Goal: Navigation & Orientation: Understand site structure

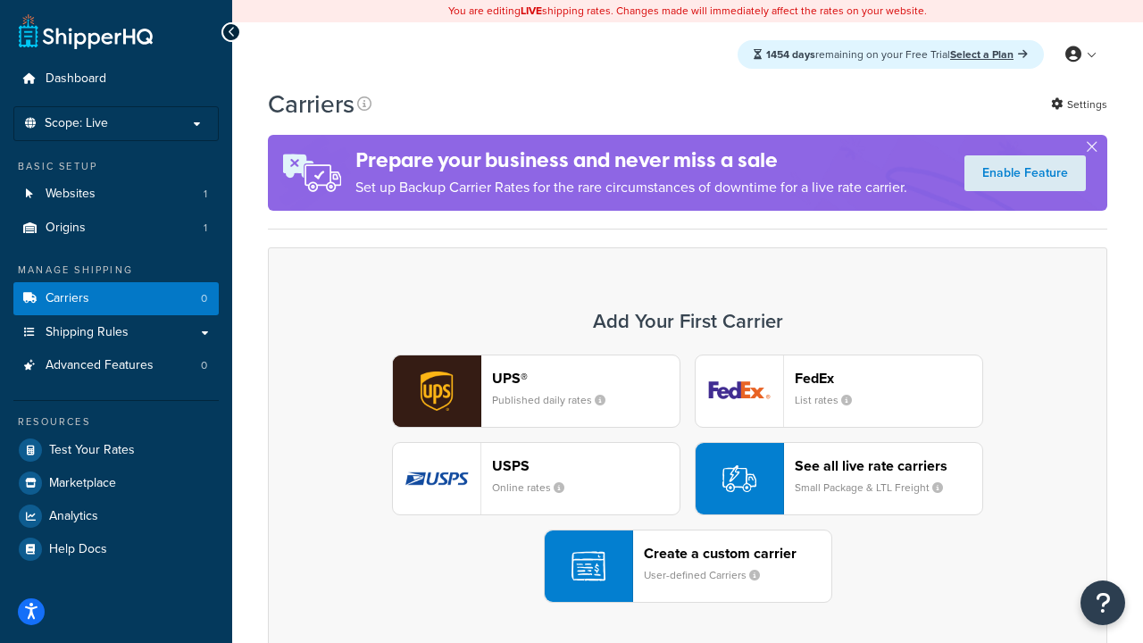
click at [688, 479] on div "UPS® Published daily rates FedEx List rates USPS Online rates See all live rate…" at bounding box center [688, 479] width 802 height 248
click at [889, 378] on header "FedEx" at bounding box center [889, 378] width 188 height 17
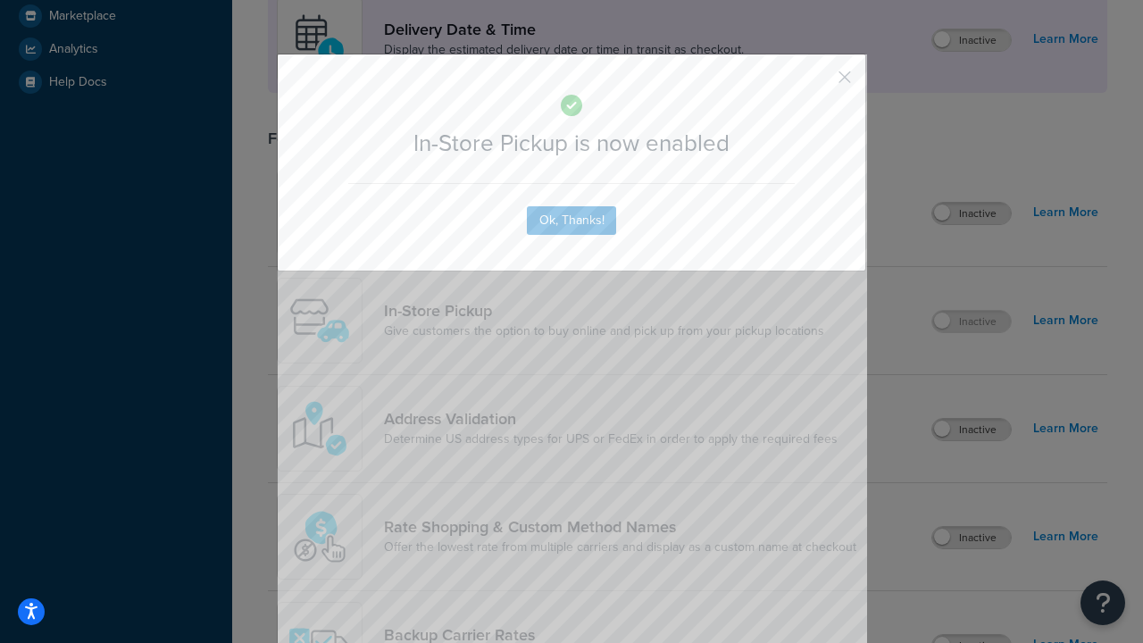
scroll to position [501, 0]
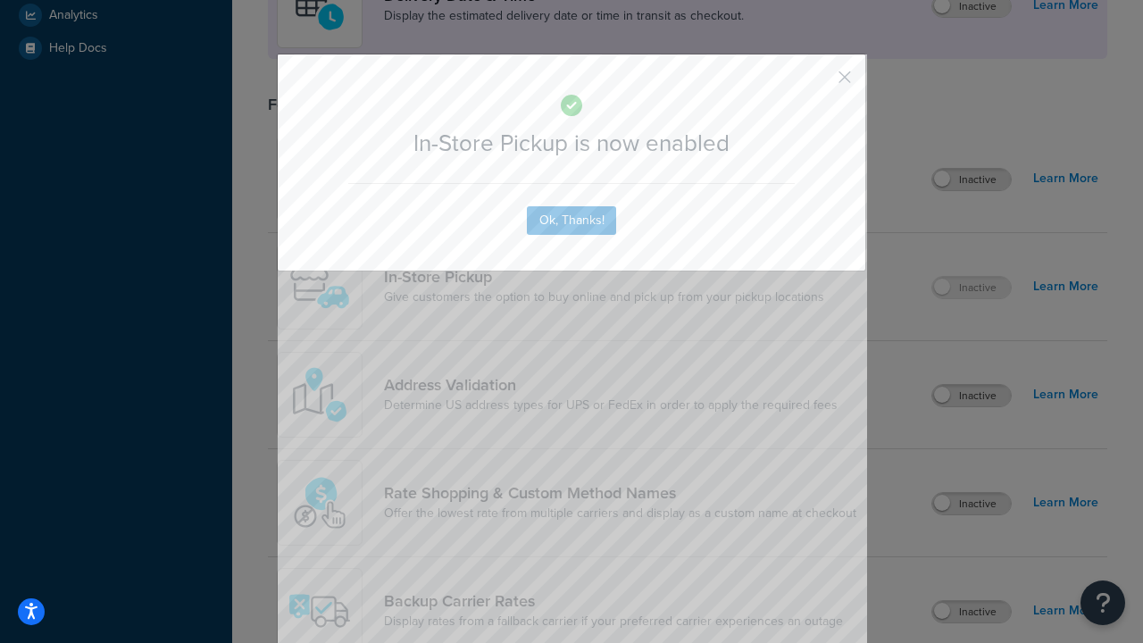
click at [818, 83] on button "button" at bounding box center [818, 83] width 4 height 4
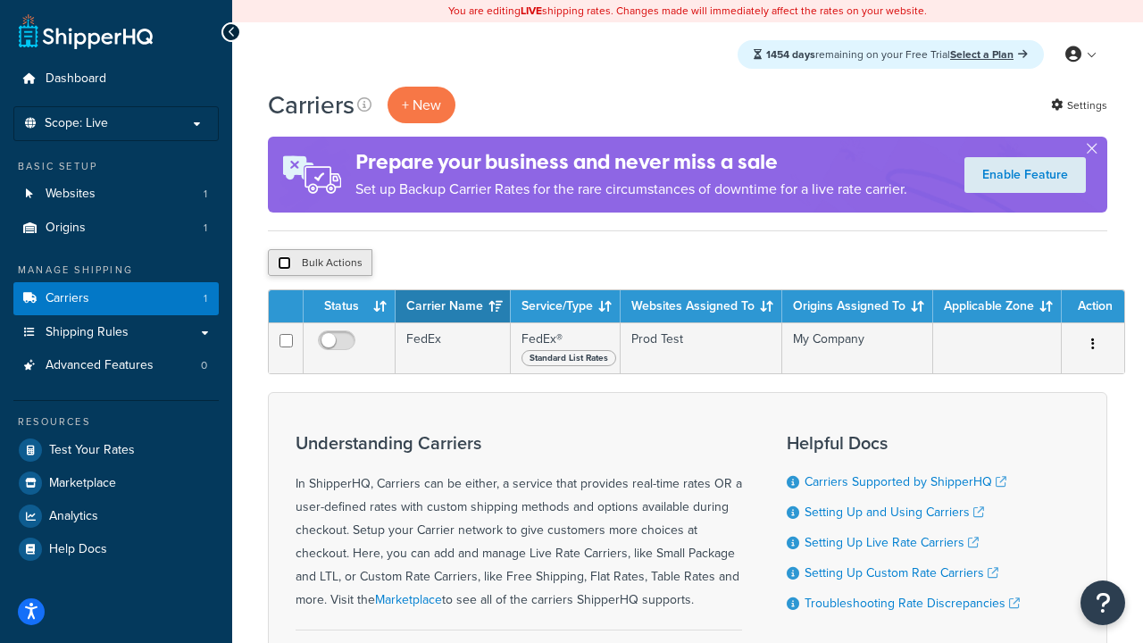
click at [284, 263] on input "checkbox" at bounding box center [284, 262] width 13 height 13
checkbox input "true"
click at [480, 263] on button "Delete" at bounding box center [477, 262] width 62 height 27
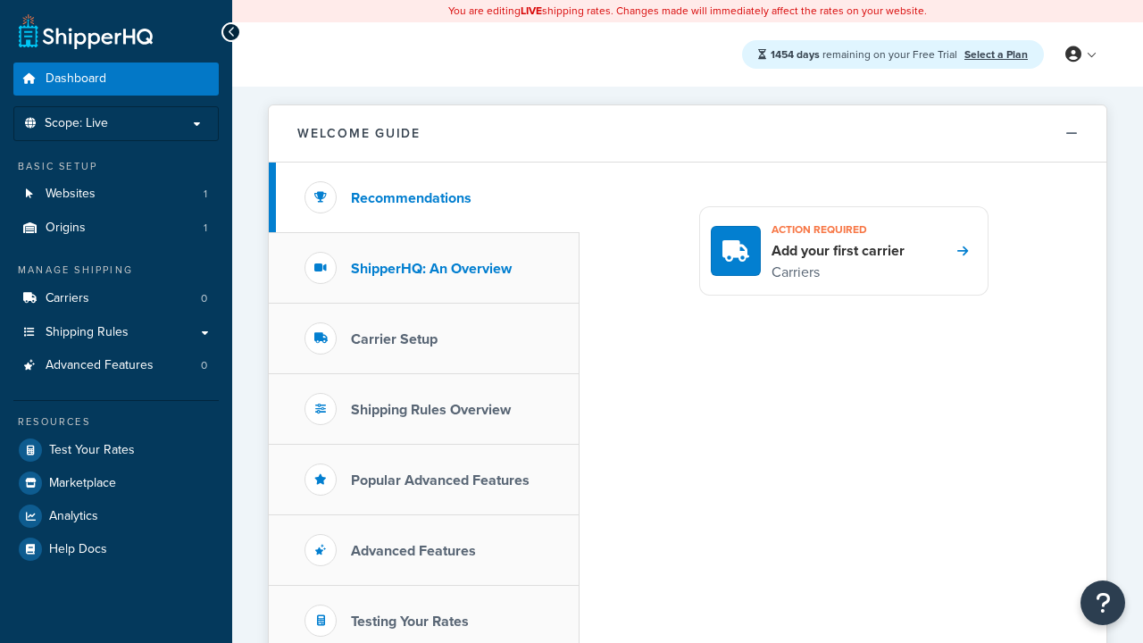
click at [431, 268] on h3 "ShipperHQ: An Overview" at bounding box center [431, 269] width 161 height 16
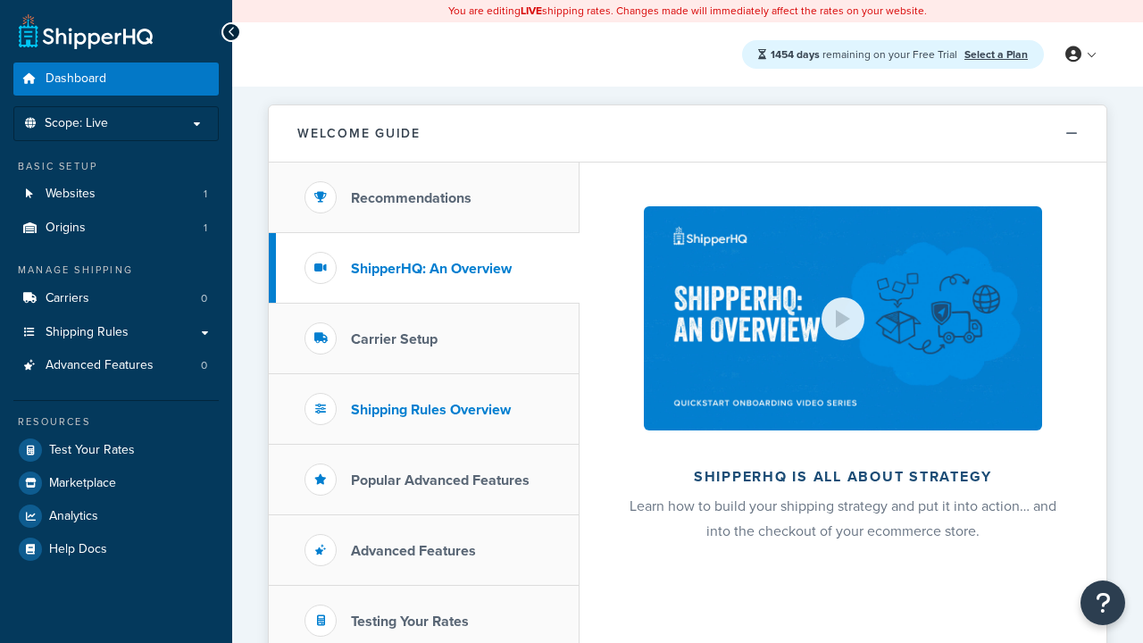
click at [394, 338] on h3 "Carrier Setup" at bounding box center [394, 339] width 87 height 16
click at [430, 409] on h3 "Shipping Rules Overview" at bounding box center [431, 410] width 160 height 16
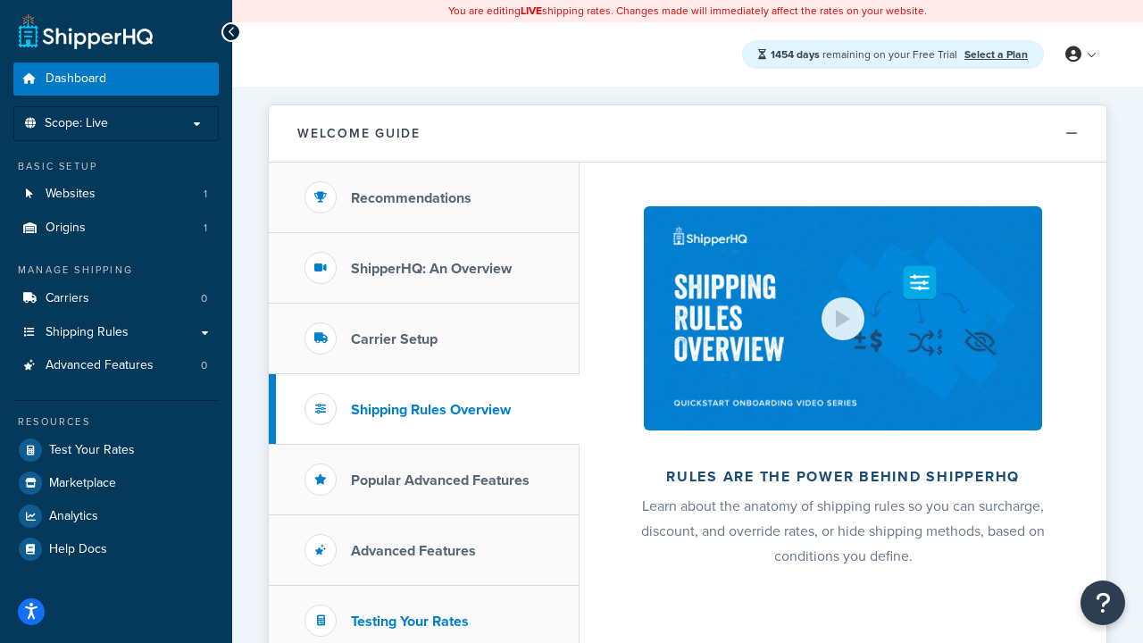
click at [440, 480] on h3 "Popular Advanced Features" at bounding box center [440, 480] width 179 height 16
click at [410, 621] on h3 "Testing Your Rates" at bounding box center [410, 622] width 118 height 16
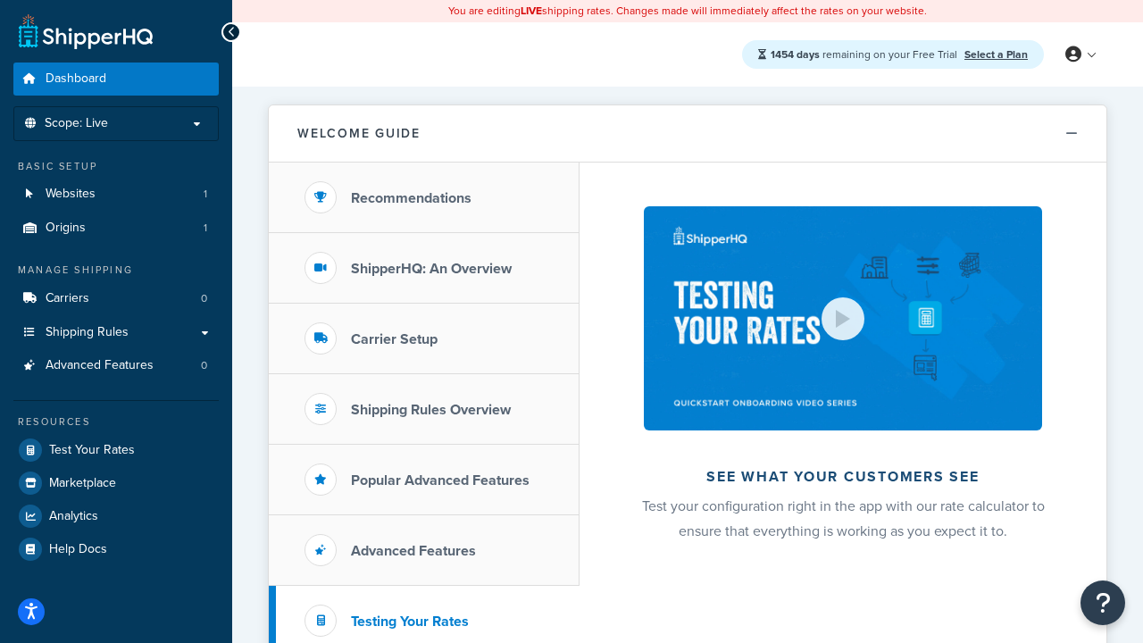
scroll to position [388, 0]
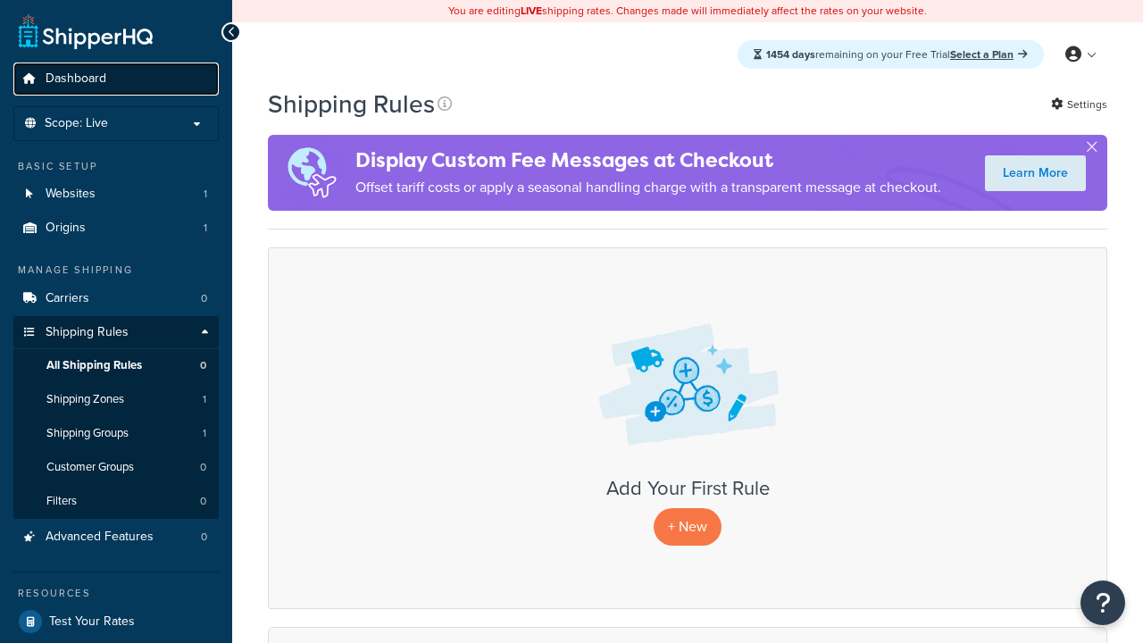
click at [76, 79] on span "Dashboard" at bounding box center [76, 78] width 61 height 15
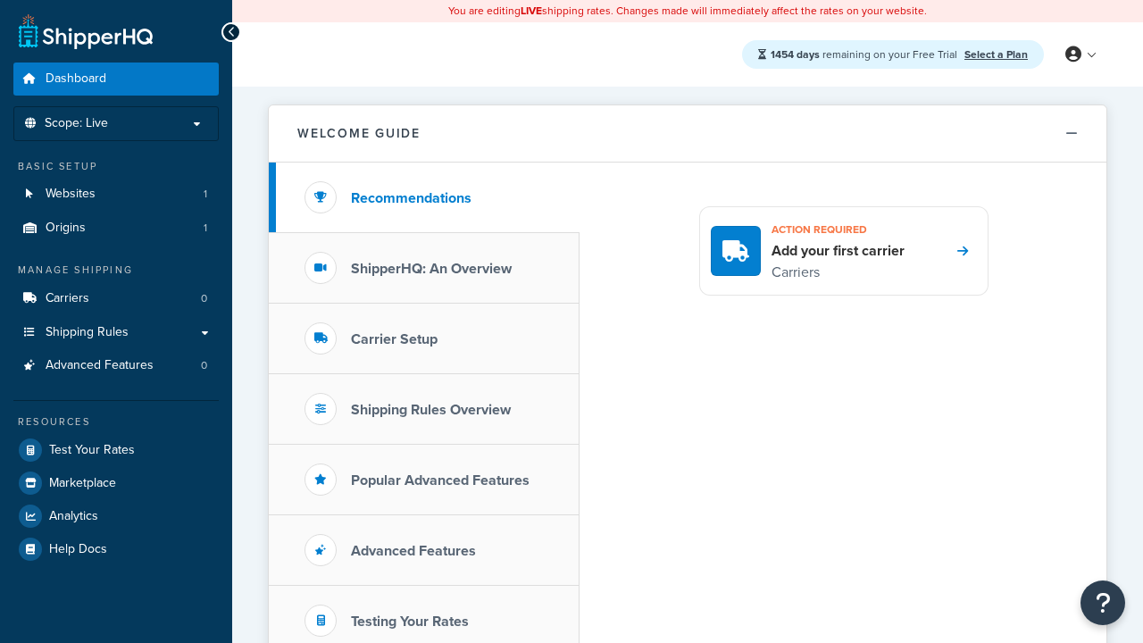
scroll to position [388, 0]
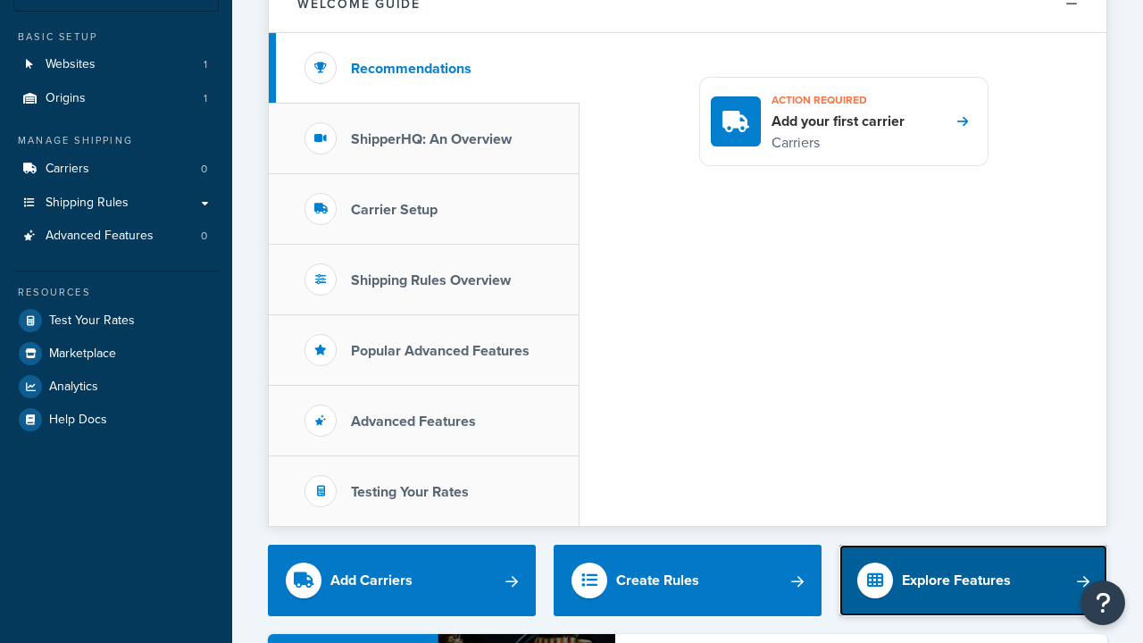
click at [956, 568] on div "Explore Features" at bounding box center [956, 580] width 109 height 25
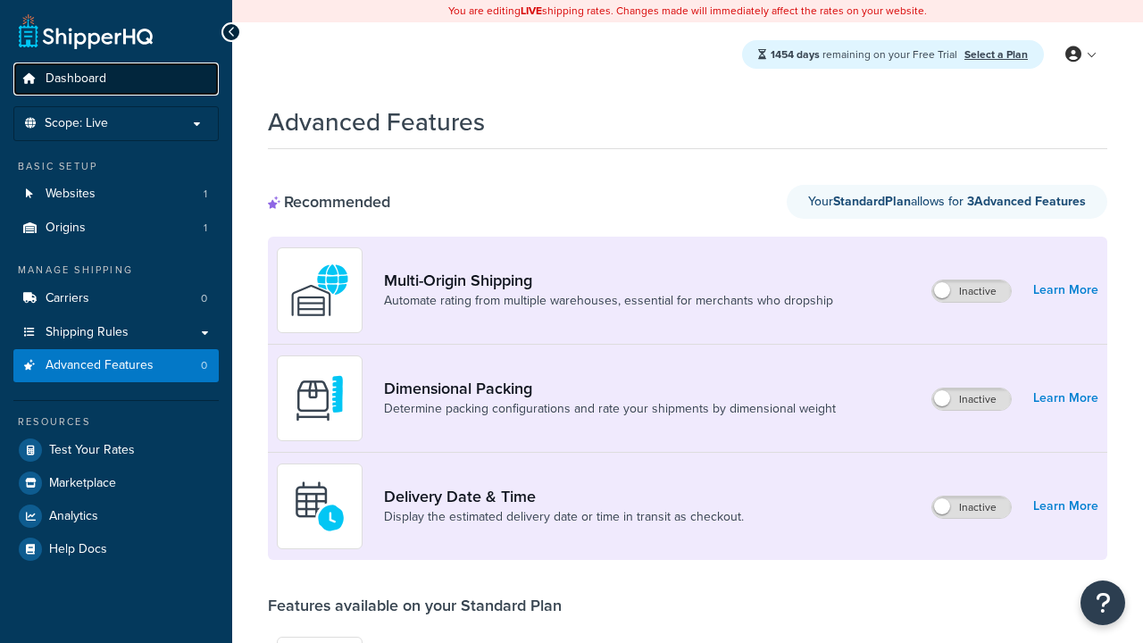
click at [76, 79] on span "Dashboard" at bounding box center [76, 78] width 61 height 15
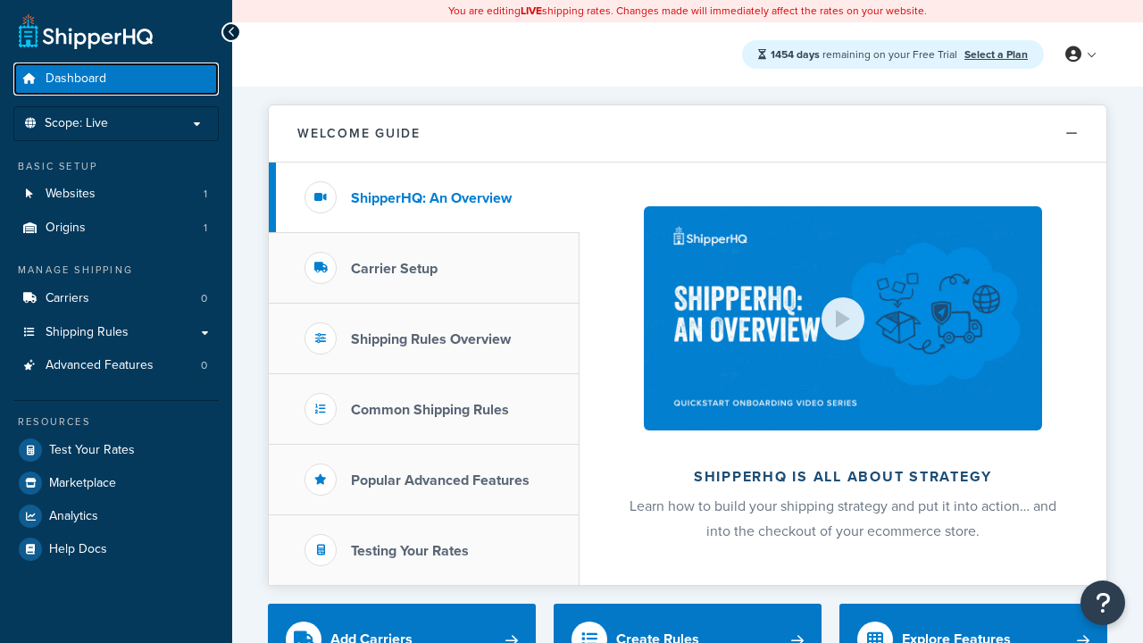
click at [76, 79] on span "Dashboard" at bounding box center [76, 78] width 61 height 15
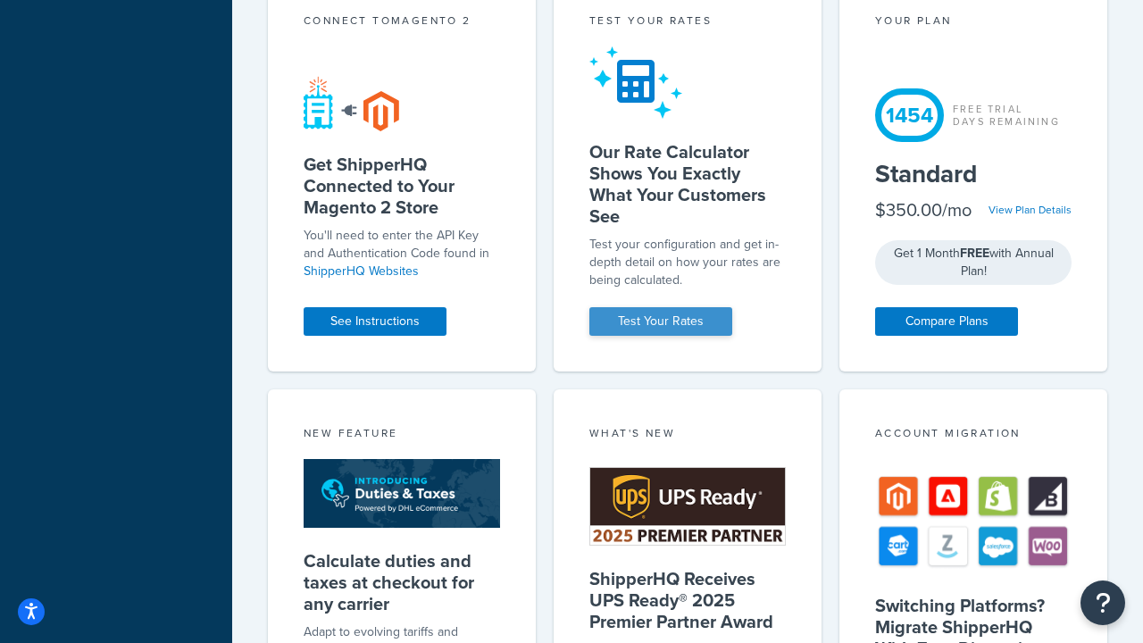
click at [688, 33] on div "Test your rates" at bounding box center [687, 23] width 196 height 21
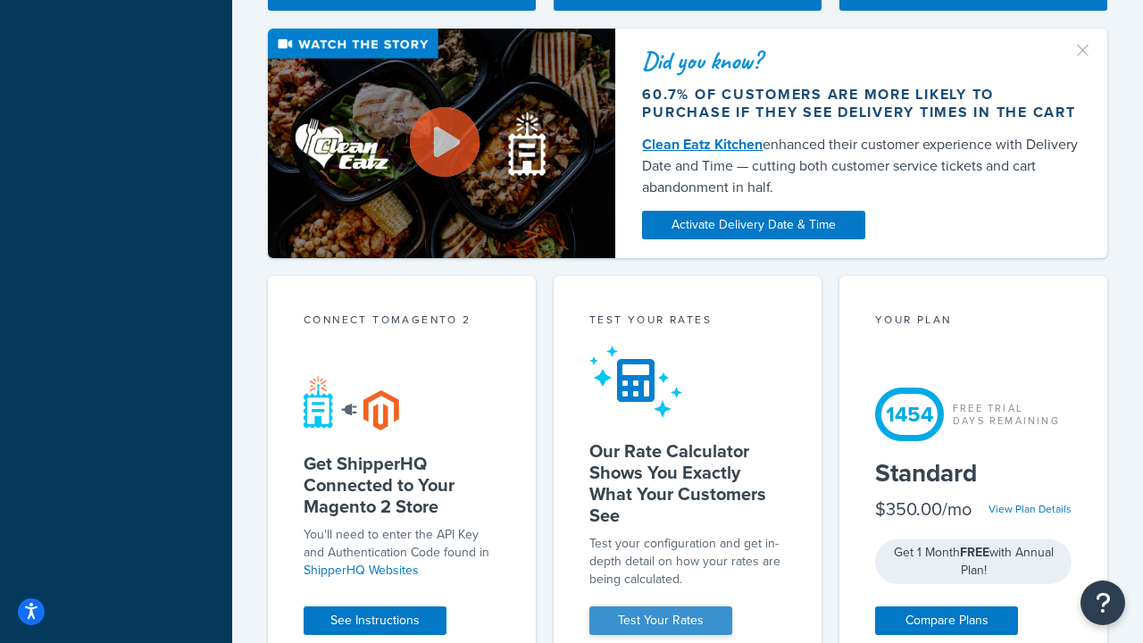
click at [661, 621] on link "Test Your Rates" at bounding box center [660, 620] width 143 height 29
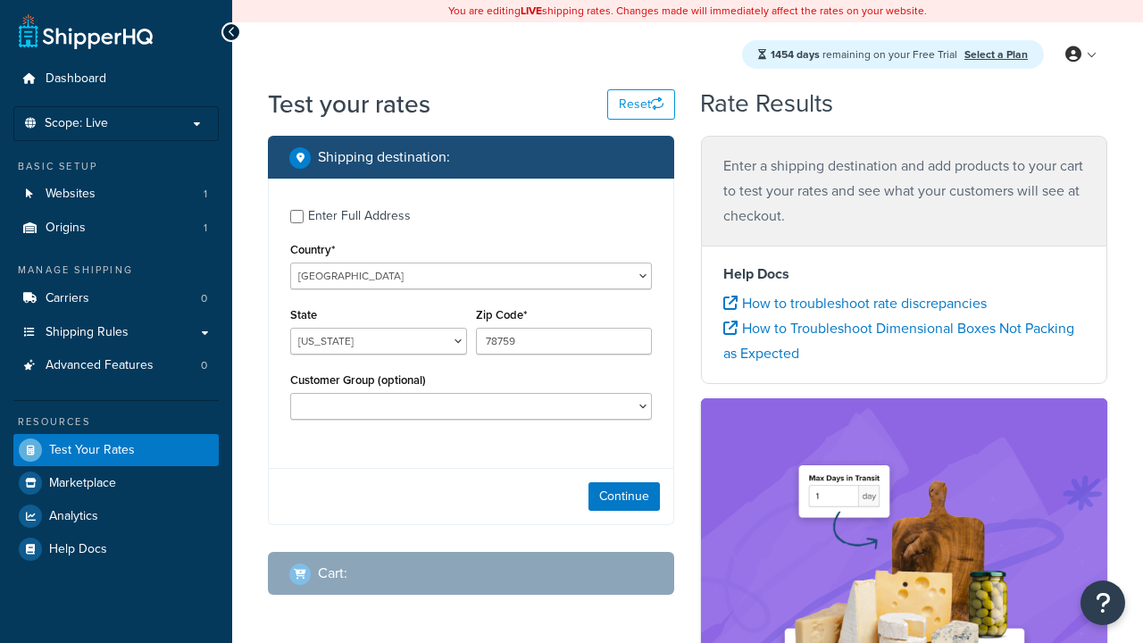
select select "[GEOGRAPHIC_DATA]"
click at [76, 79] on span "Dashboard" at bounding box center [76, 78] width 61 height 15
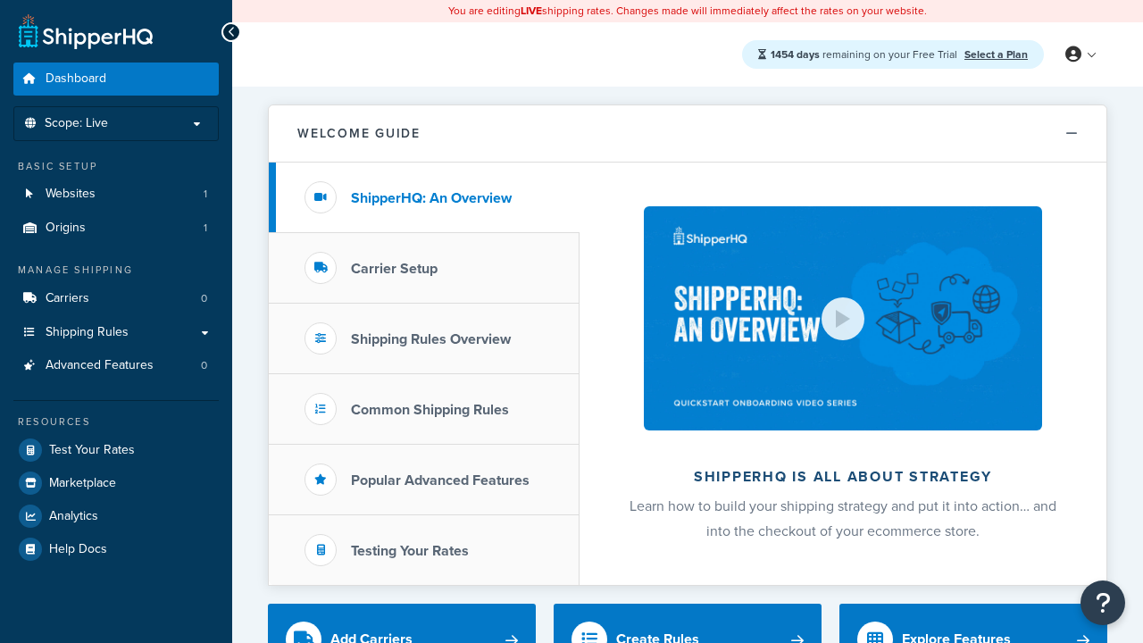
scroll to position [487, 0]
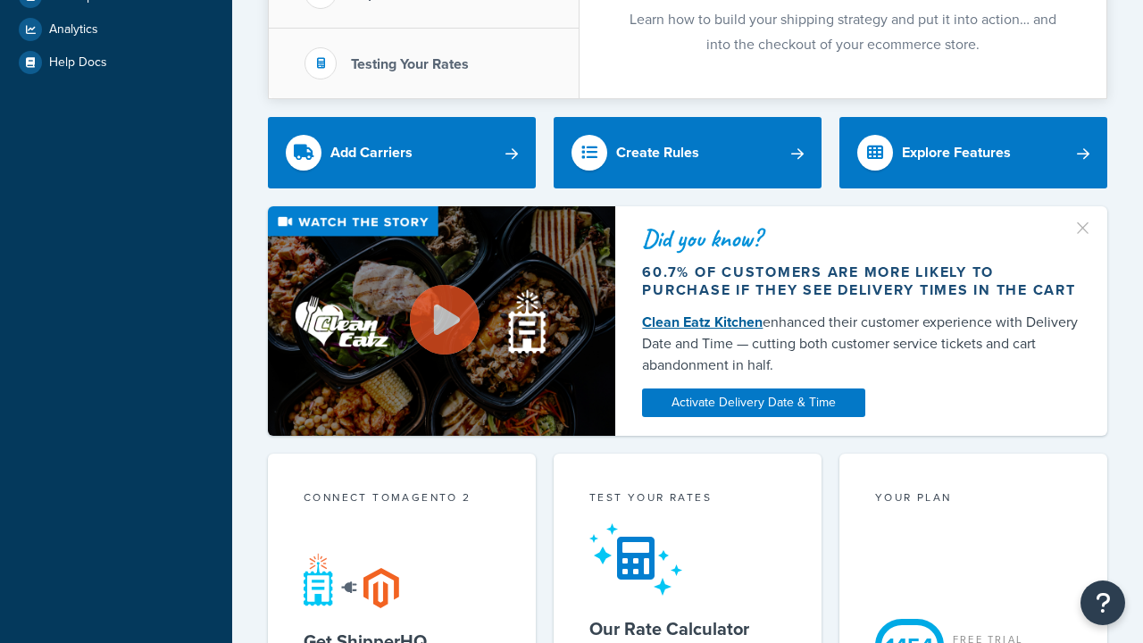
click at [702, 321] on link "Clean Eatz Kitchen" at bounding box center [702, 322] width 121 height 21
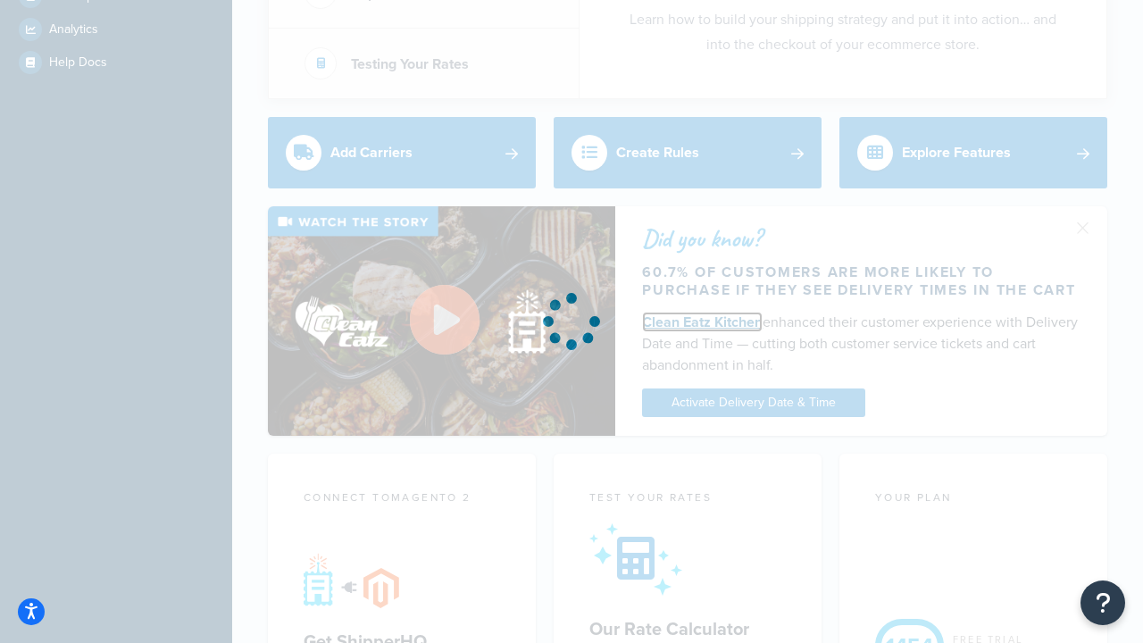
scroll to position [0, 0]
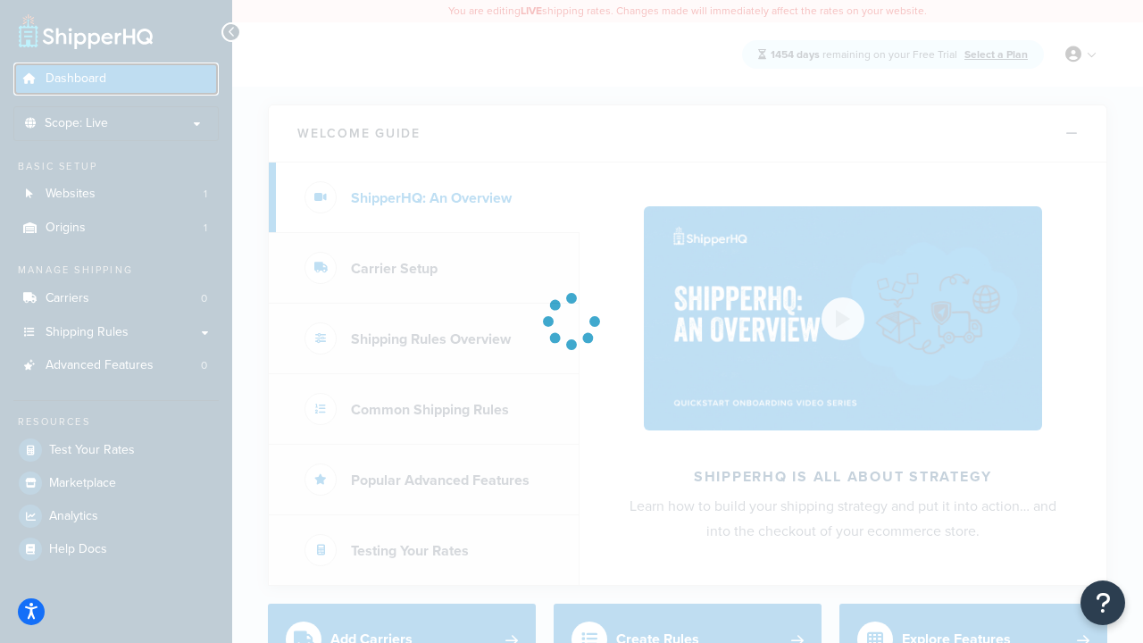
click at [76, 71] on span "Dashboard" at bounding box center [76, 78] width 61 height 15
